Goal: Ask a question

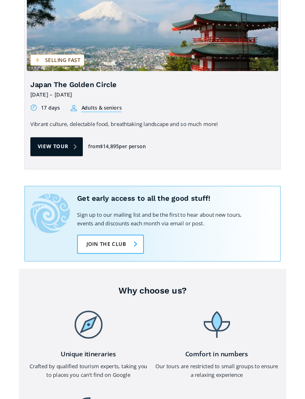
scroll to position [2093, 0]
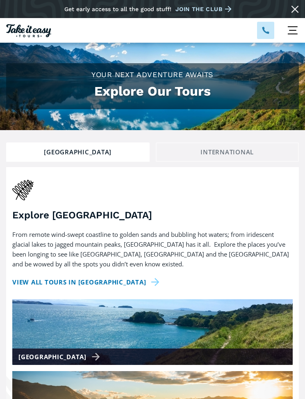
click at [290, 32] on div "menu" at bounding box center [293, 30] width 25 height 25
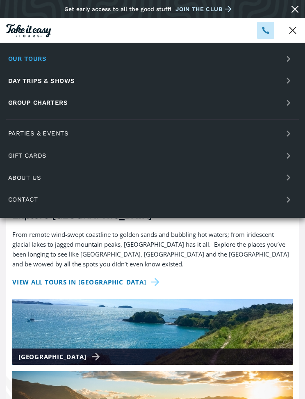
click at [290, 79] on link "Day trips & shows" at bounding box center [152, 81] width 293 height 20
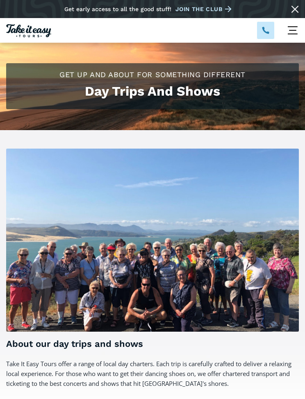
click at [298, 31] on div "menu" at bounding box center [293, 30] width 25 height 25
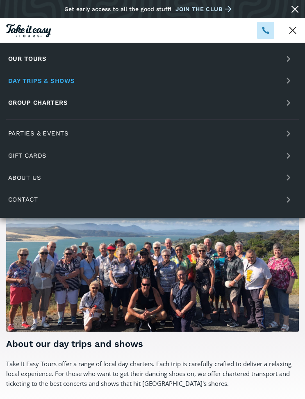
click at [275, 201] on link "Contact" at bounding box center [152, 200] width 293 height 20
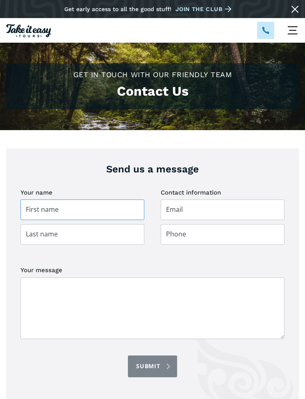
click at [60, 210] on input "Contact page" at bounding box center [83, 209] width 124 height 21
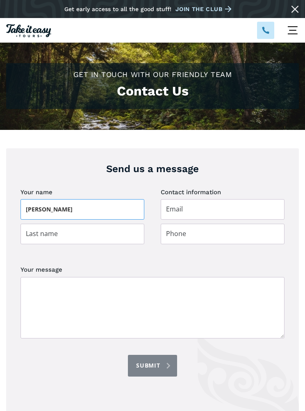
type input "[PERSON_NAME]"
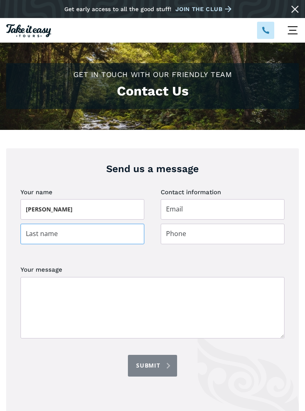
click at [37, 231] on input "Contact page" at bounding box center [83, 234] width 124 height 21
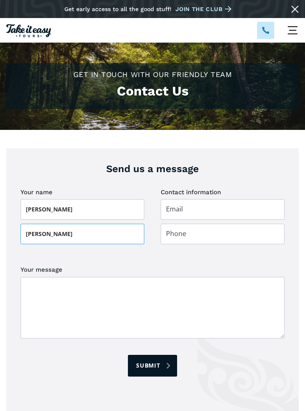
type input "[PERSON_NAME]"
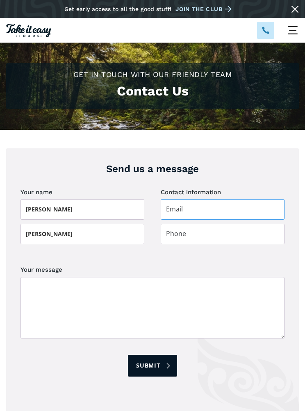
click at [224, 213] on input "Contact page" at bounding box center [223, 209] width 124 height 21
type input "[EMAIL_ADDRESS][DOMAIN_NAME]"
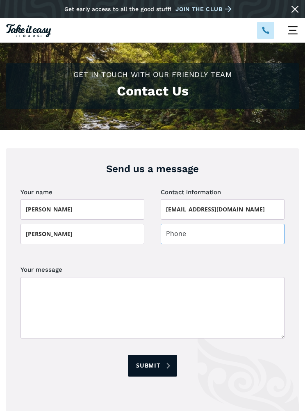
click at [237, 233] on input "Contact page" at bounding box center [223, 234] width 124 height 21
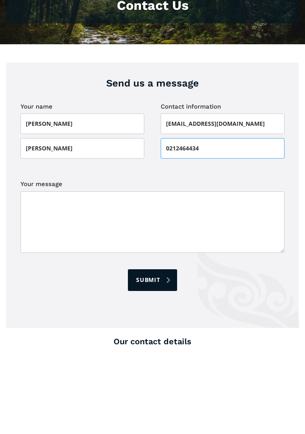
type input "0212464434"
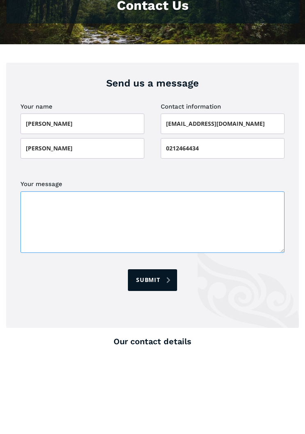
click at [54, 277] on textarea "Your message" at bounding box center [153, 308] width 264 height 62
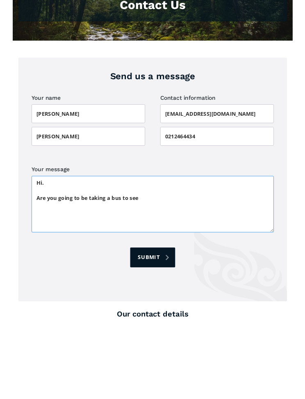
scroll to position [109, 0]
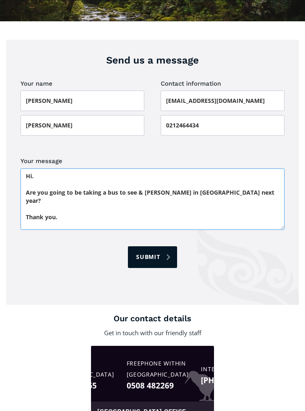
type textarea "Hi. Are you going to be taking a bus to see & [PERSON_NAME] in [GEOGRAPHIC_DATA…"
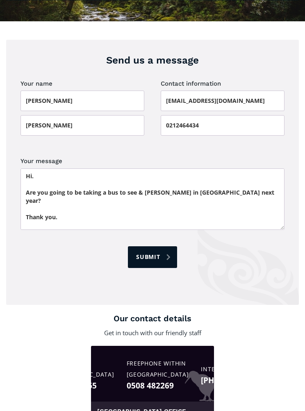
click at [164, 258] on input "Submit" at bounding box center [152, 258] width 49 height 22
type input "Please wait..."
